Goal: Task Accomplishment & Management: Use online tool/utility

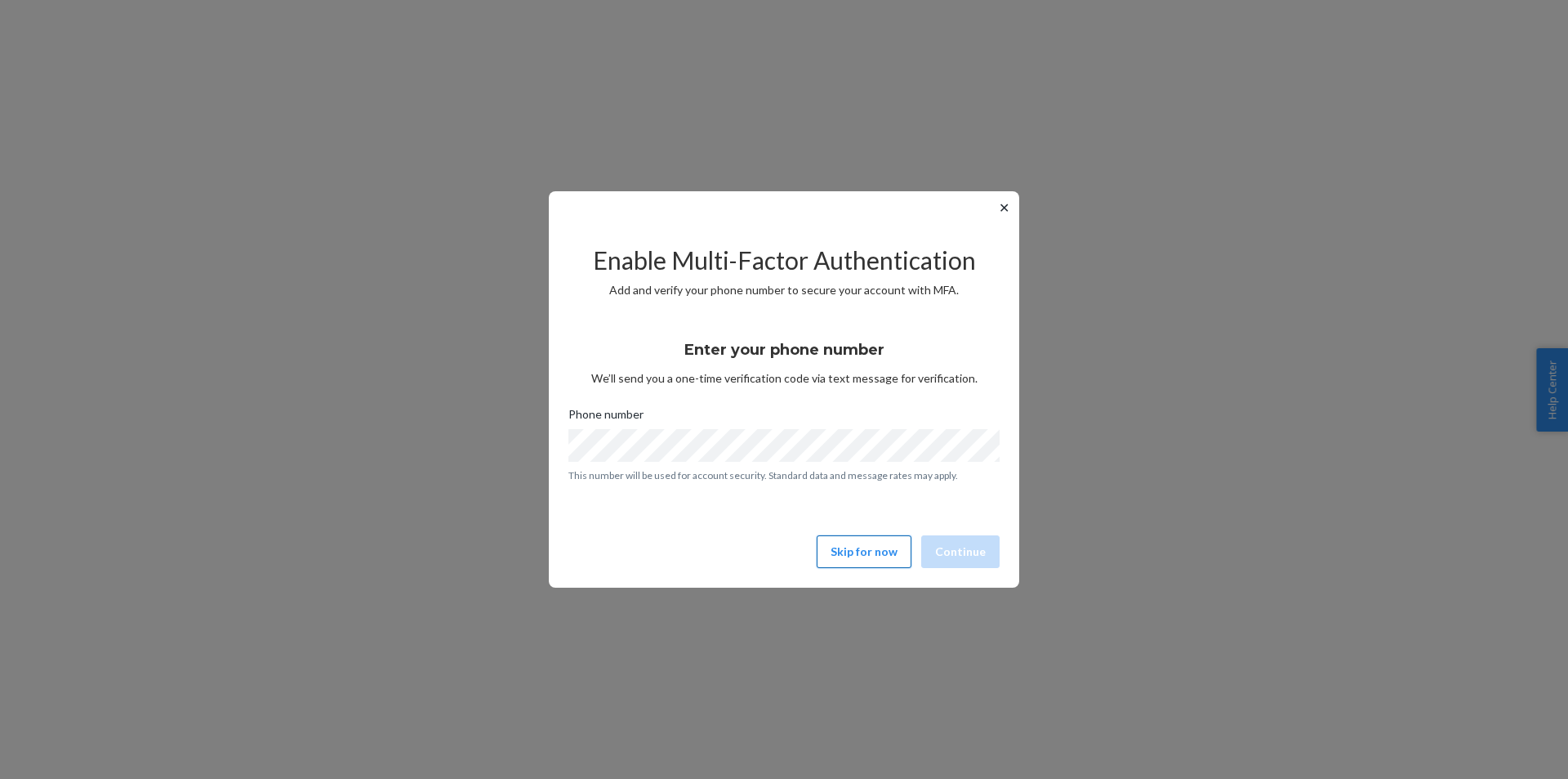
click at [867, 556] on button "Skip for now" at bounding box center [864, 552] width 95 height 33
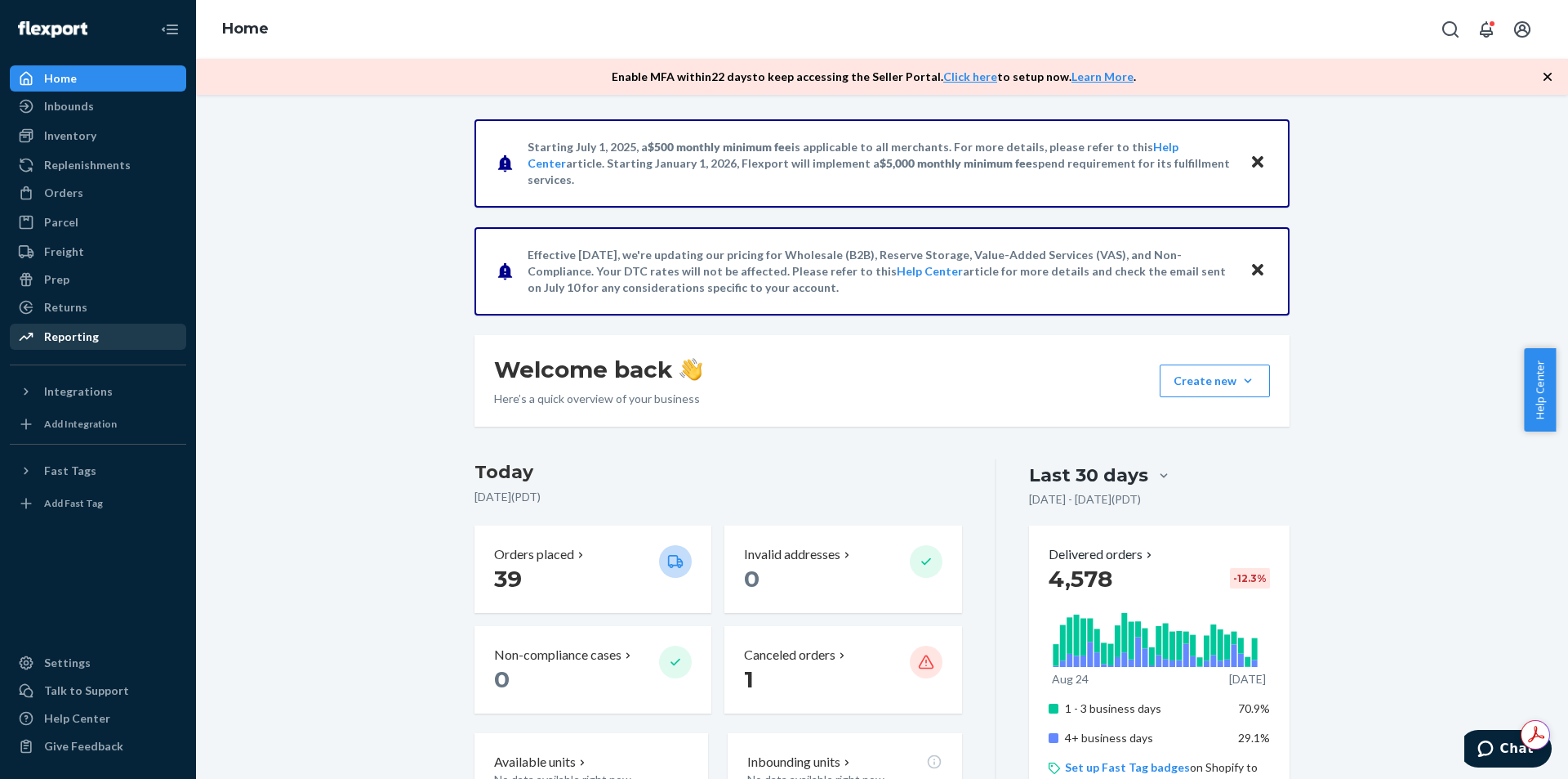
click at [82, 330] on div "Reporting" at bounding box center [72, 337] width 55 height 16
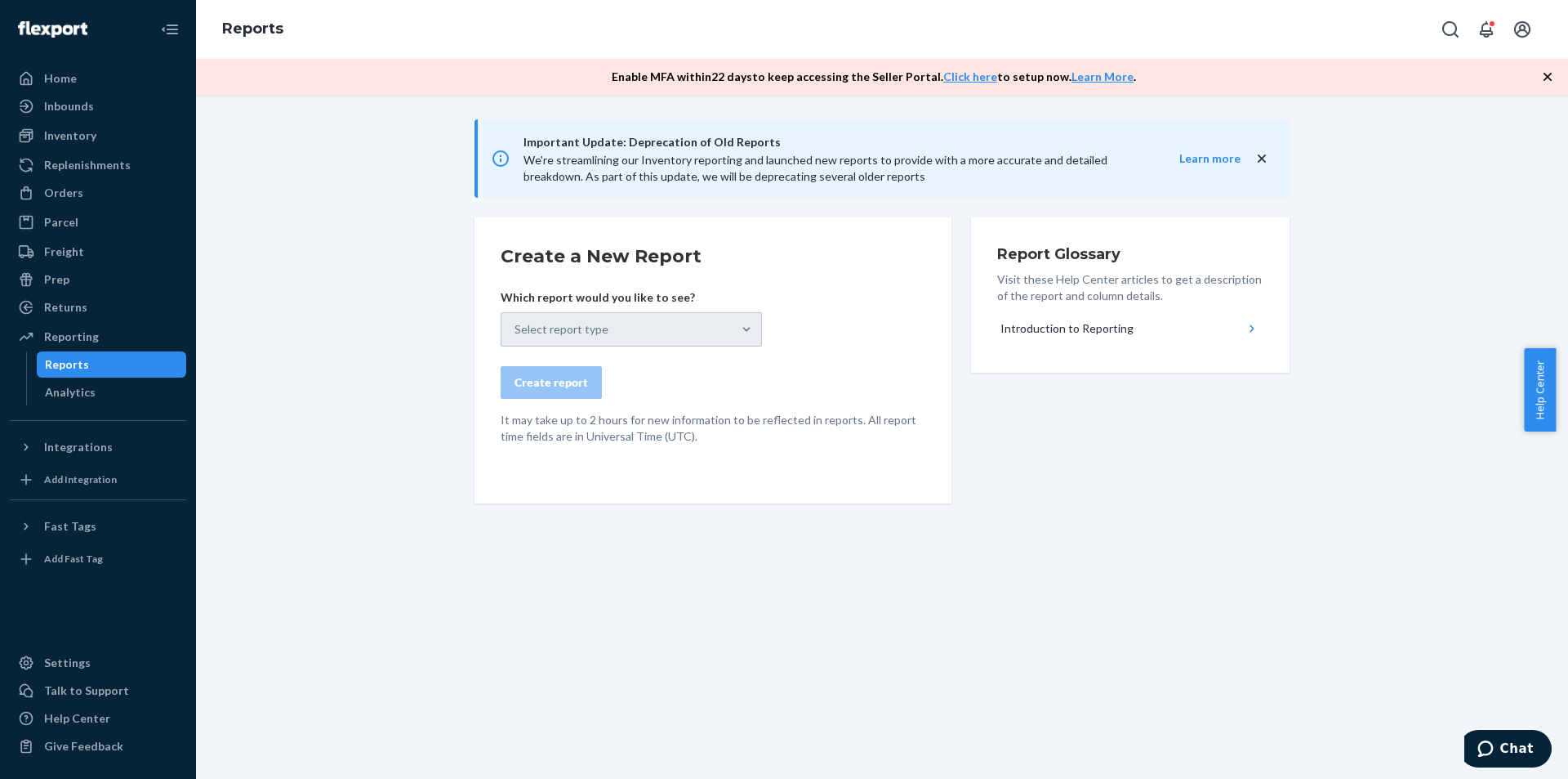
click at [654, 332] on div "Select report type" at bounding box center [631, 329] width 261 height 35
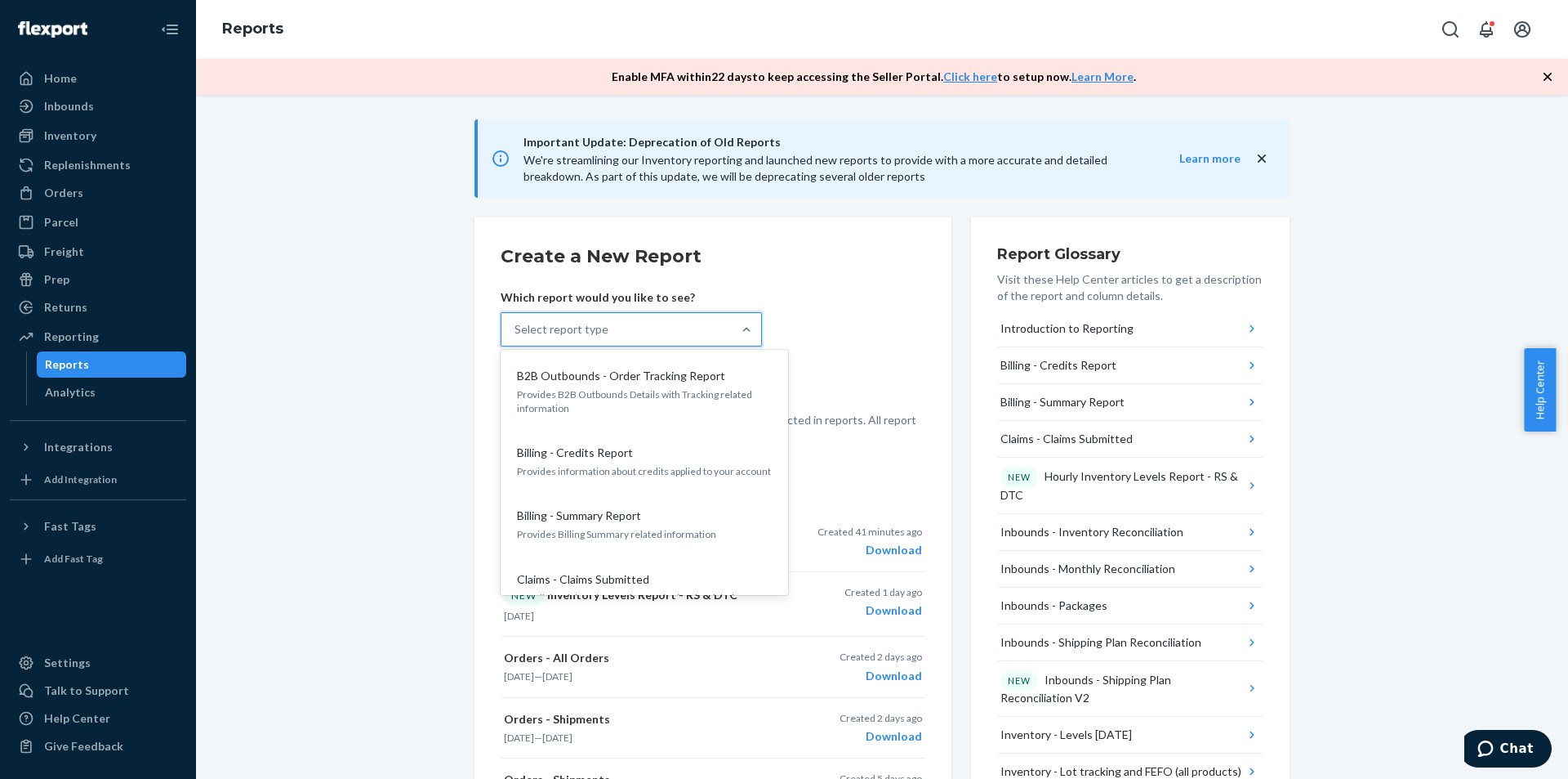
click at [711, 325] on div "Select report type" at bounding box center [616, 329] width 230 height 33
click at [516, 325] on input "option B2B Outbounds - Order Tracking Report focused, 1 of 33. 33 results avail…" at bounding box center [516, 330] width 2 height 16
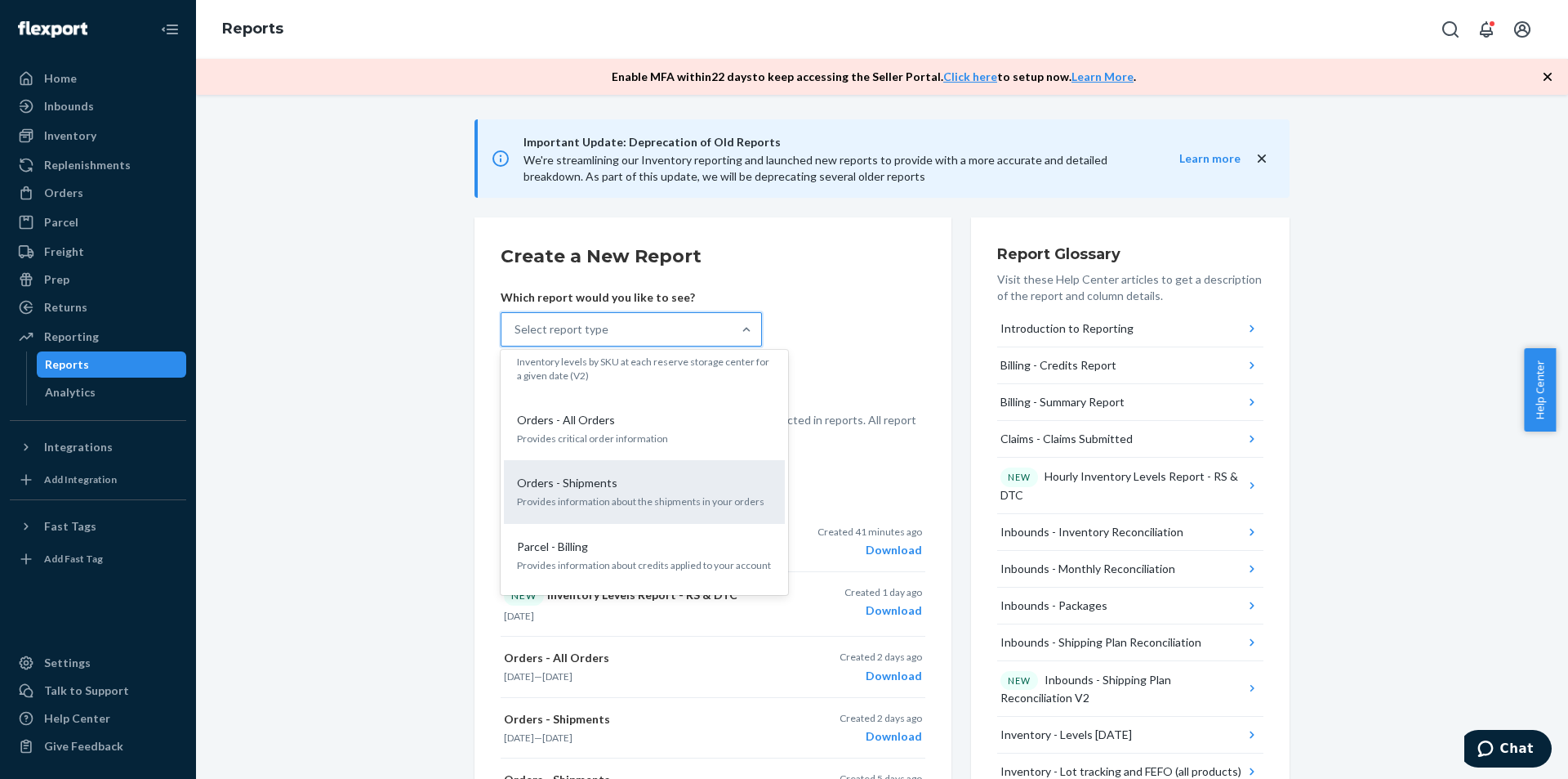
click at [598, 475] on p "Orders - Shipments" at bounding box center [566, 483] width 100 height 16
click at [516, 338] on input "option Orders - Shipments focused, 20 of 33. 33 results available. Use Up and D…" at bounding box center [516, 330] width 2 height 16
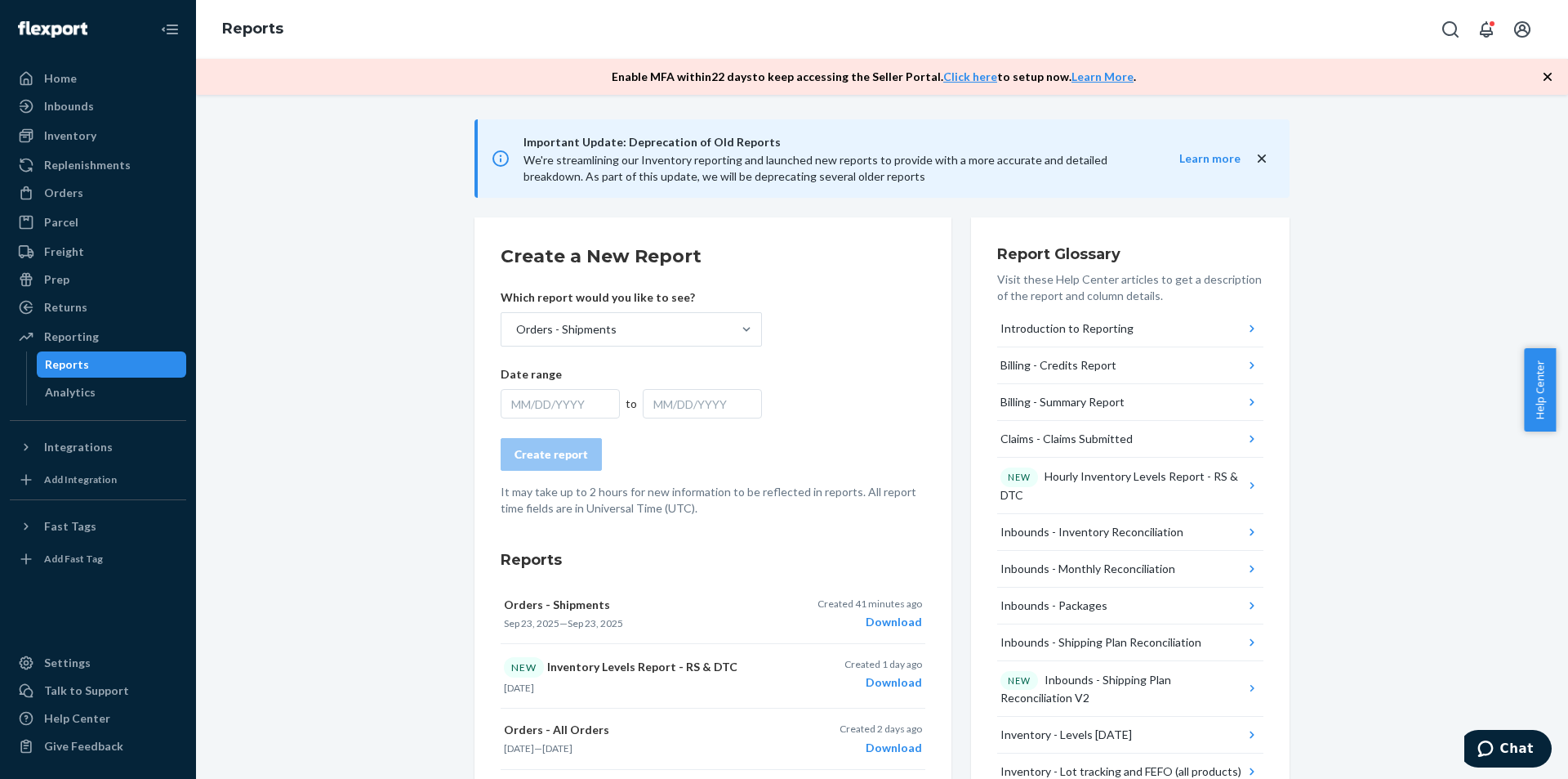
click at [539, 398] on div "MM/DD/YYYY" at bounding box center [560, 403] width 119 height 29
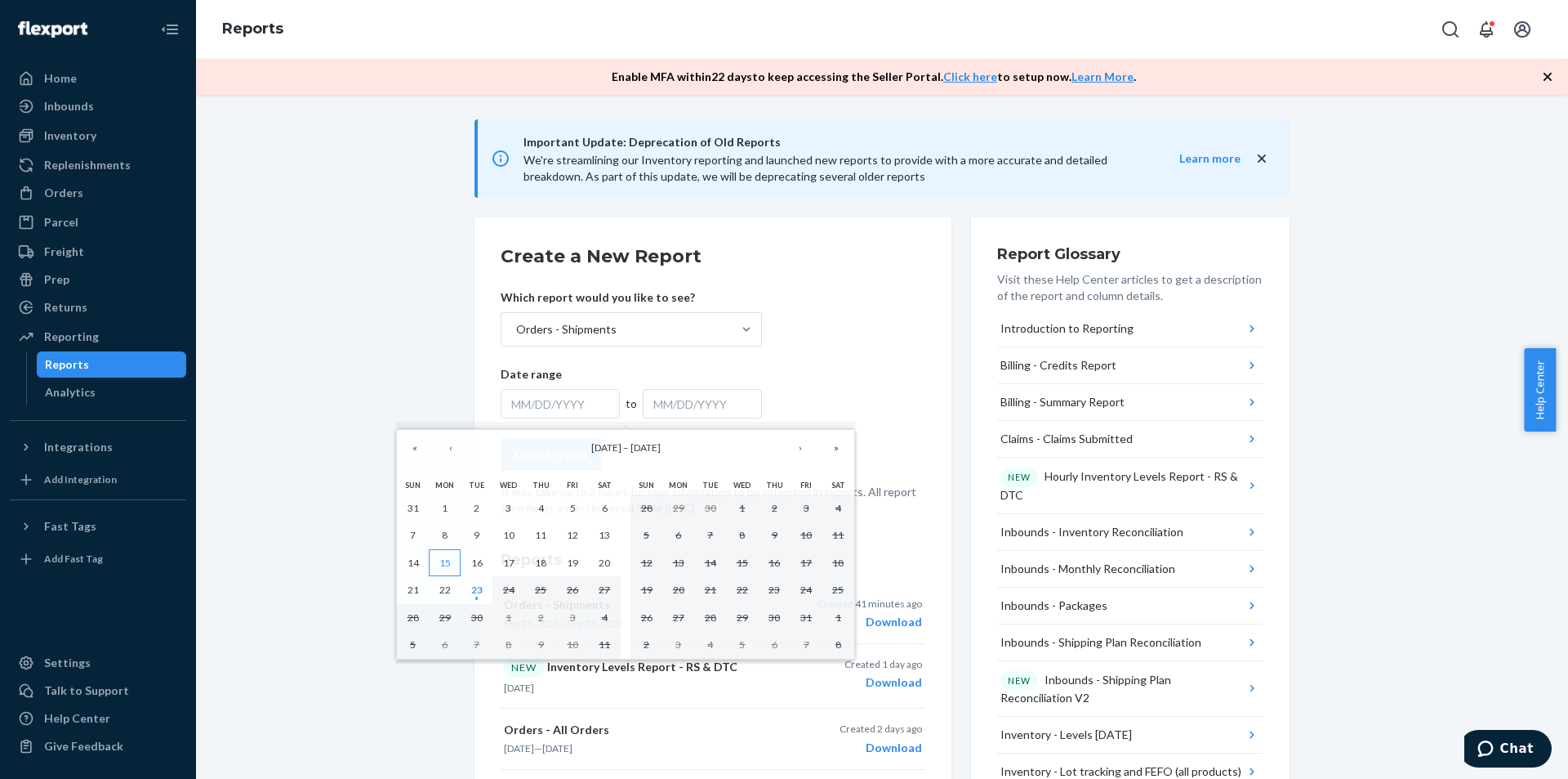
click at [451, 559] on button "15" at bounding box center [445, 562] width 32 height 28
click at [475, 595] on abbr "23" at bounding box center [477, 590] width 12 height 12
